Goal: Information Seeking & Learning: Learn about a topic

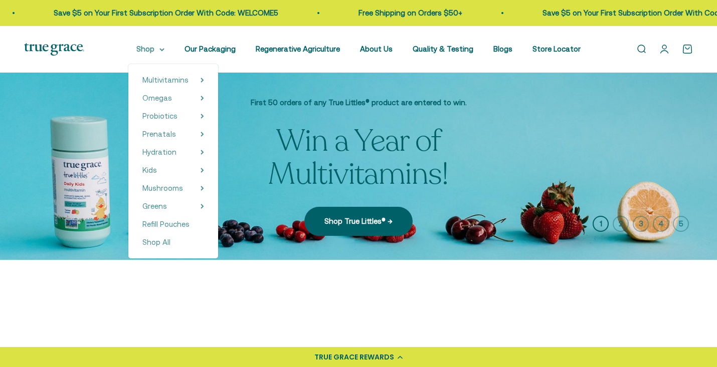
click at [164, 49] on summary "Shop" at bounding box center [150, 49] width 28 height 12
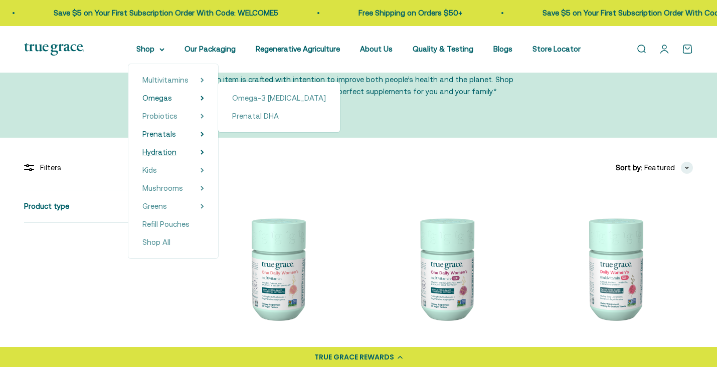
scroll to position [112, 0]
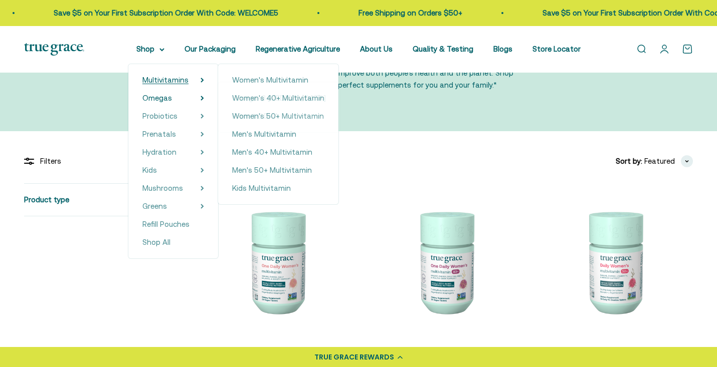
click at [204, 80] on summary "Multivitamins" at bounding box center [173, 80] width 62 height 12
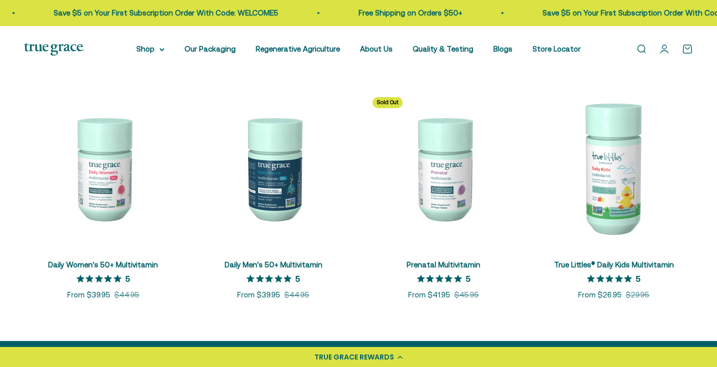
scroll to position [418, 0]
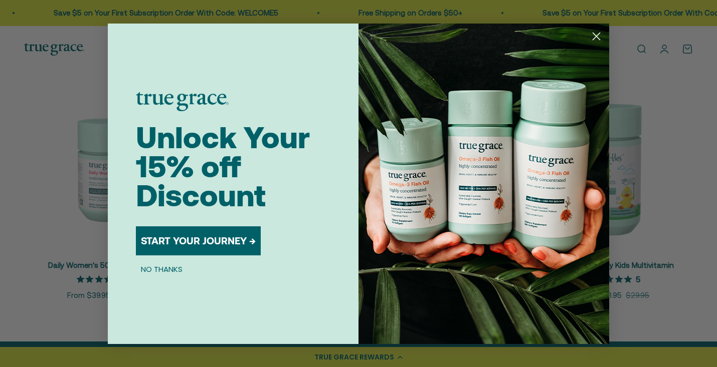
click at [591, 38] on circle "Close dialog" at bounding box center [596, 36] width 17 height 17
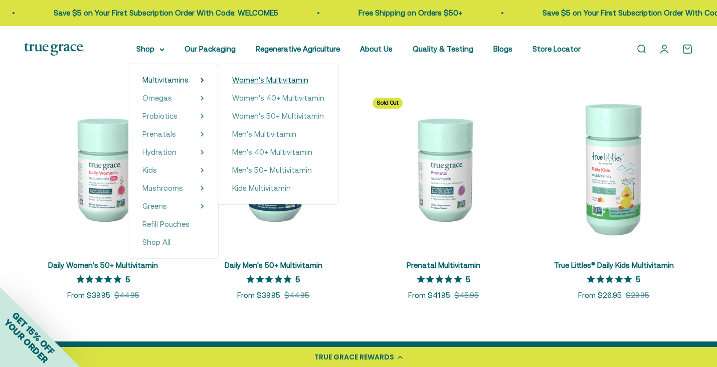
click at [283, 83] on span "Women's Multivitamin" at bounding box center [270, 80] width 76 height 9
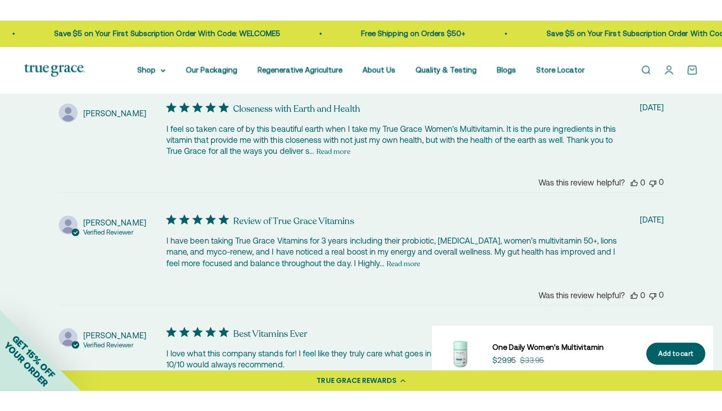
scroll to position [2161, 0]
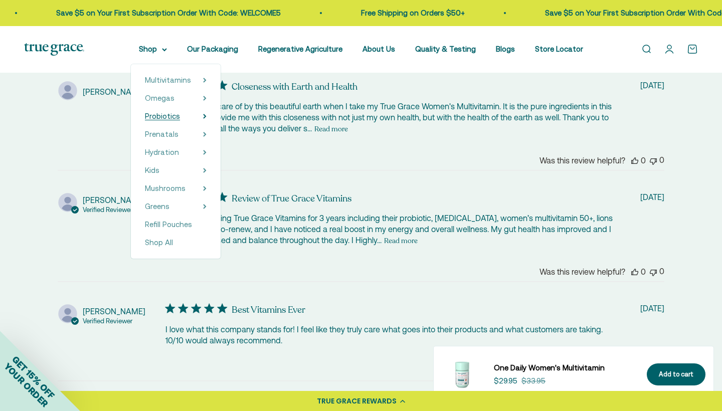
click at [180, 117] on span "Probiotics" at bounding box center [162, 116] width 35 height 9
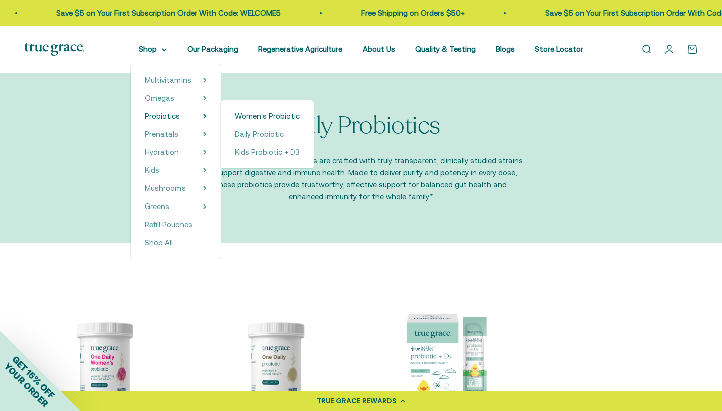
click at [276, 120] on span "Women's Probiotic" at bounding box center [267, 116] width 65 height 12
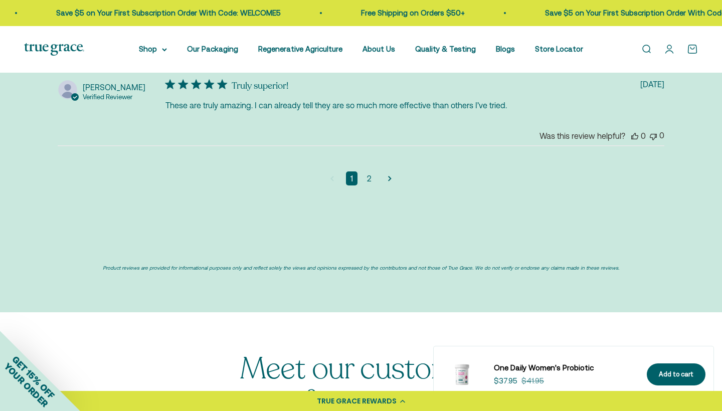
scroll to position [2613, 0]
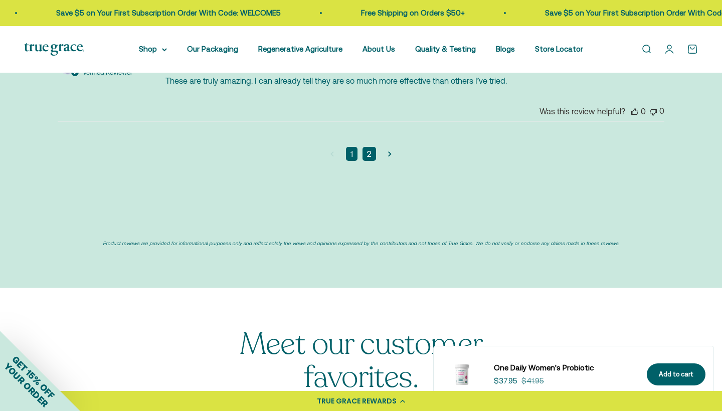
click at [367, 147] on link "2" at bounding box center [369, 154] width 14 height 14
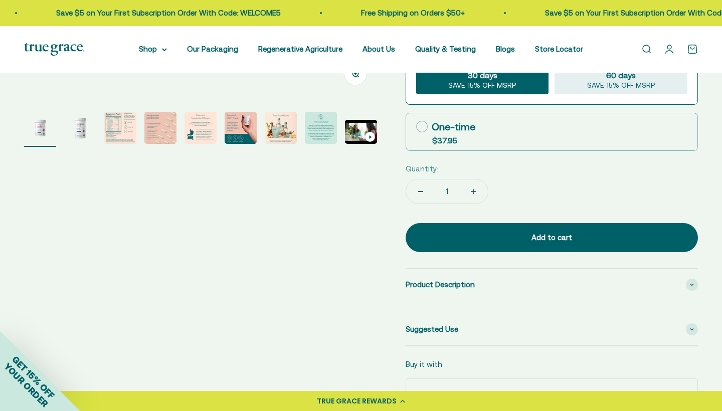
scroll to position [173, 0]
